Goal: Communication & Community: Ask a question

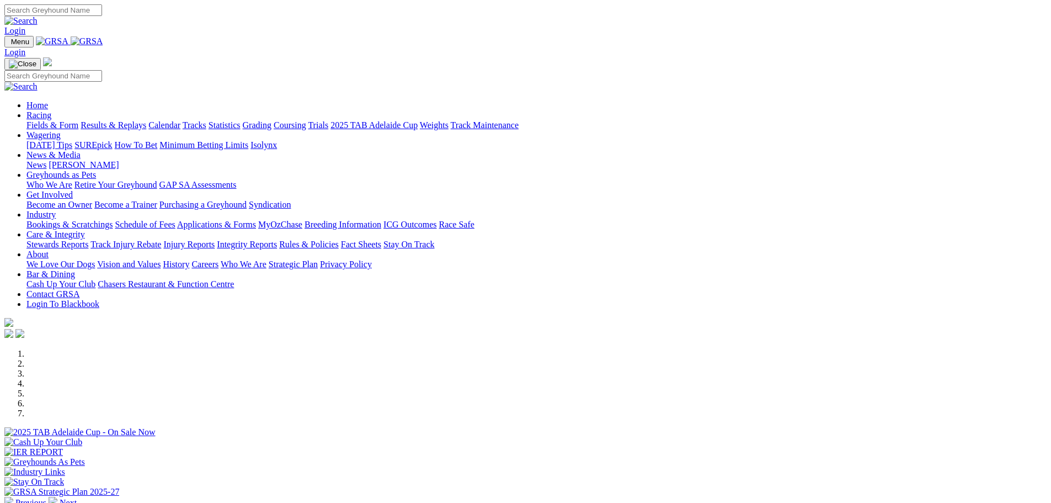
click at [79, 289] on link "Contact GRSA" at bounding box center [52, 293] width 53 height 9
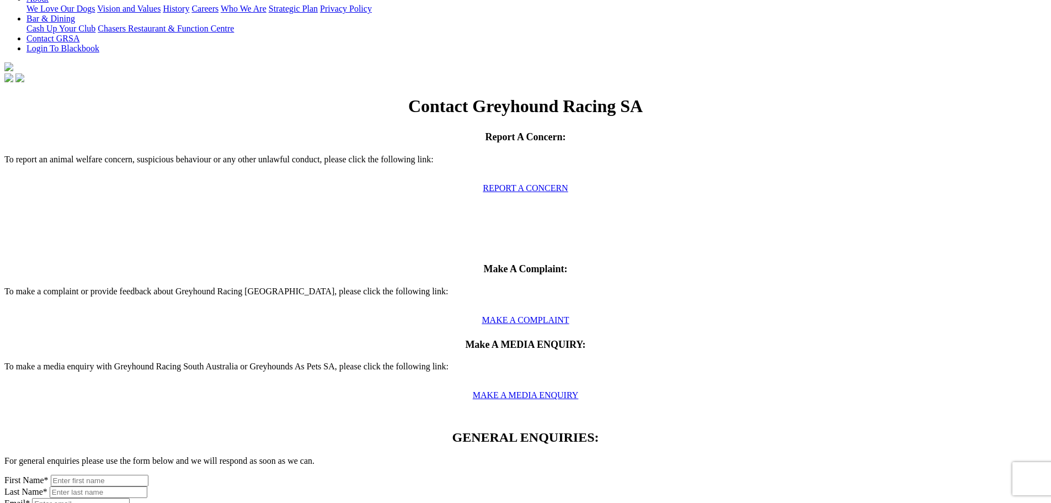
scroll to position [276, 0]
drag, startPoint x: 238, startPoint y: 185, endPoint x: 245, endPoint y: 188, distance: 7.7
click at [148, 474] on input "text" at bounding box center [100, 480] width 98 height 12
type input "[PERSON_NAME]"
click at [147, 486] on input "text" at bounding box center [99, 492] width 98 height 12
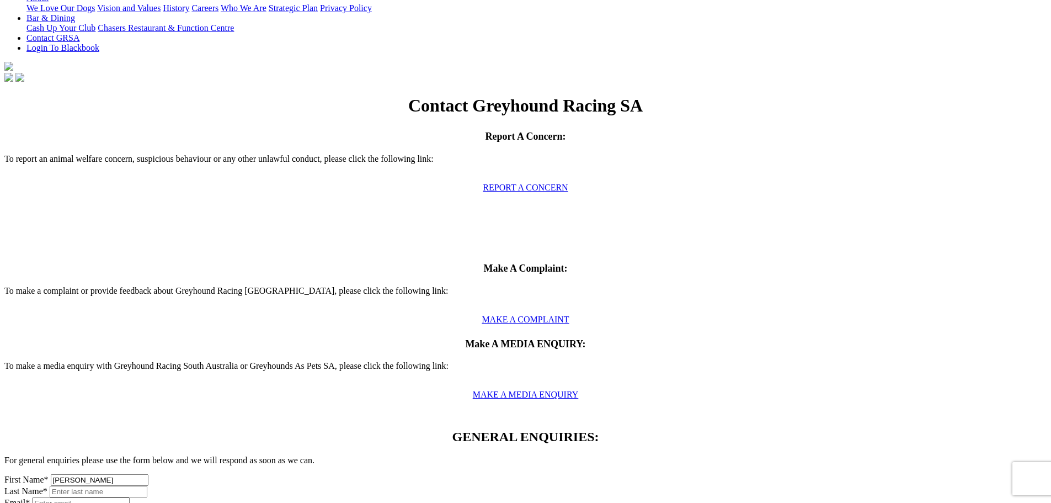
type input "Edge"
click at [130, 497] on input "text" at bounding box center [81, 503] width 98 height 12
type input "S"
type input "[EMAIL_ADDRESS][DOMAIN_NAME]"
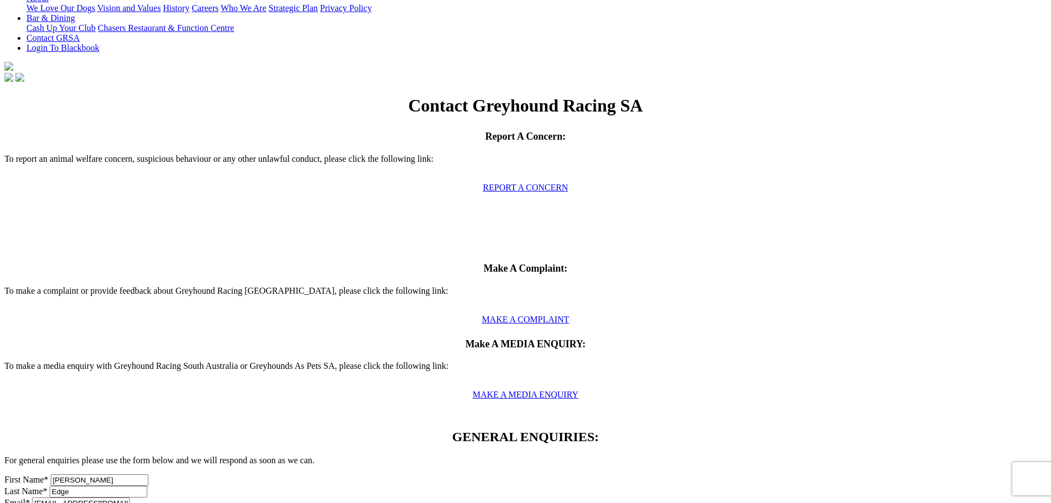
type input "Christmas function"
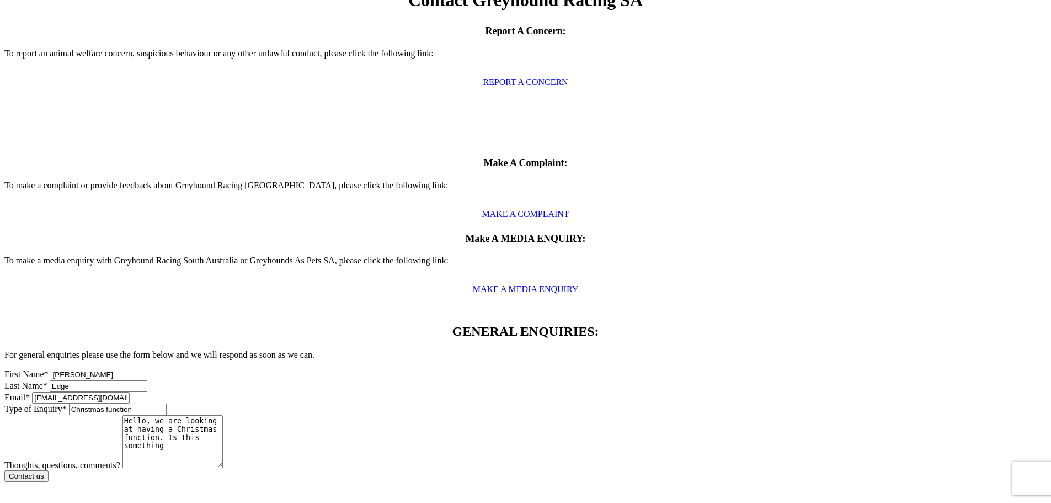
scroll to position [386, 0]
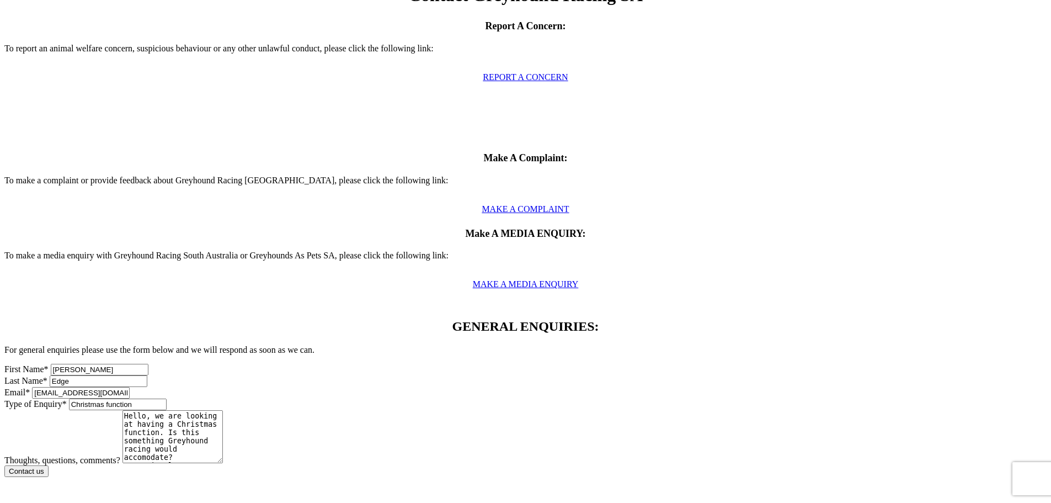
click at [223, 410] on textarea "Hello, we are looking at having a Christmas function. Is this something Greyhou…" at bounding box center [173, 436] width 100 height 53
click at [197, 410] on textarea "Hello, we are looking at having a Christmas function. Is this something Greyhou…" at bounding box center [173, 436] width 100 height 53
type textarea "Hello, we are looking at having a Christmas function. Is this something Greyhou…"
click at [49, 465] on input "Contact us" at bounding box center [26, 471] width 44 height 12
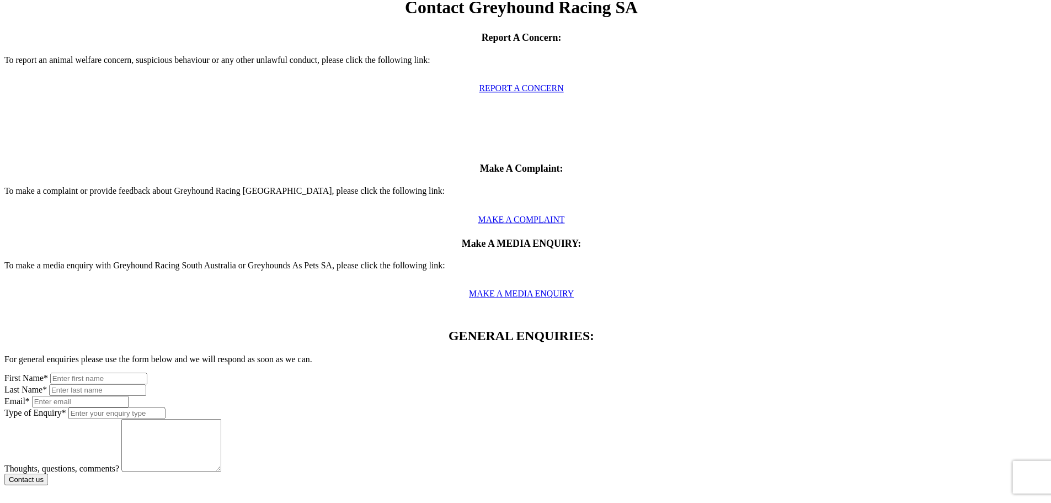
scroll to position [374, 0]
